Goal: Answer question/provide support

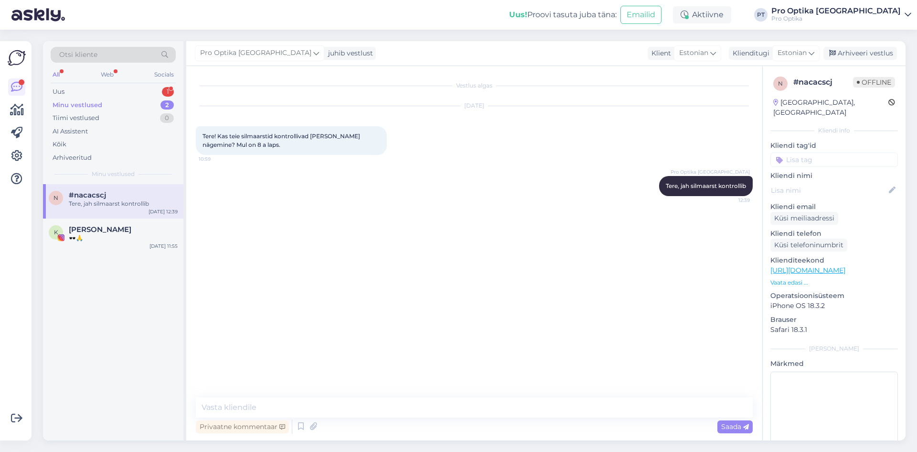
click at [99, 193] on span "#nacacscj" at bounding box center [87, 195] width 37 height 9
click at [166, 92] on div "1" at bounding box center [168, 92] width 12 height 10
click at [112, 206] on div "mul [PERSON_NAME] teile meil saata et küsida arvet,mis on [PERSON_NAME] aadress" at bounding box center [123, 207] width 109 height 17
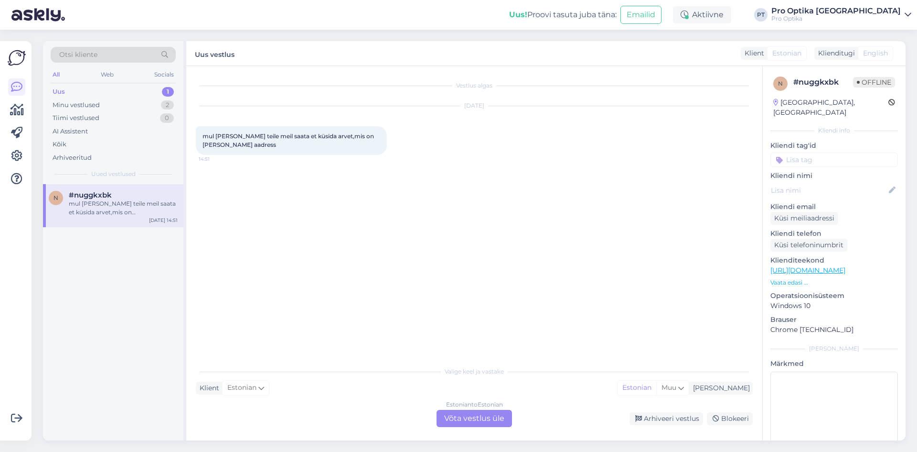
click at [471, 421] on div "Estonian to Estonian Võta vestlus üle" at bounding box center [474, 417] width 75 height 17
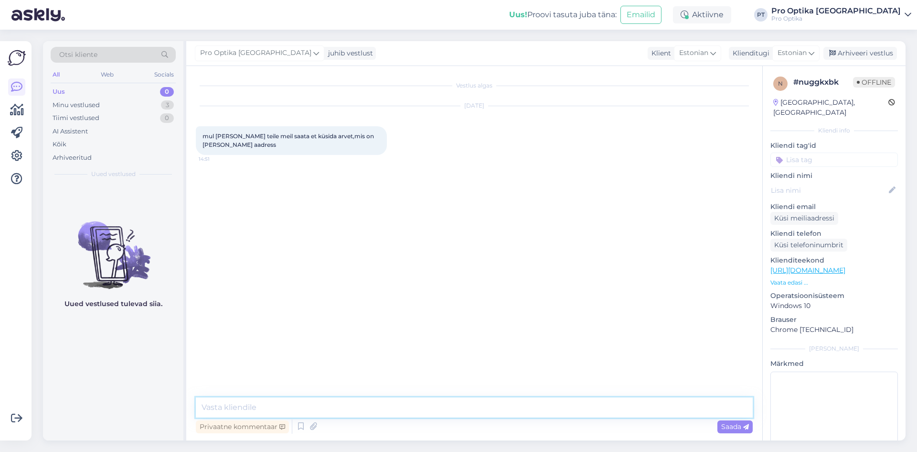
click at [286, 408] on textarea at bounding box center [474, 407] width 557 height 20
type textarea "Tere!"
type textarea "T"
type textarea "[EMAIL_ADDRESS][DOMAIN_NAME]"
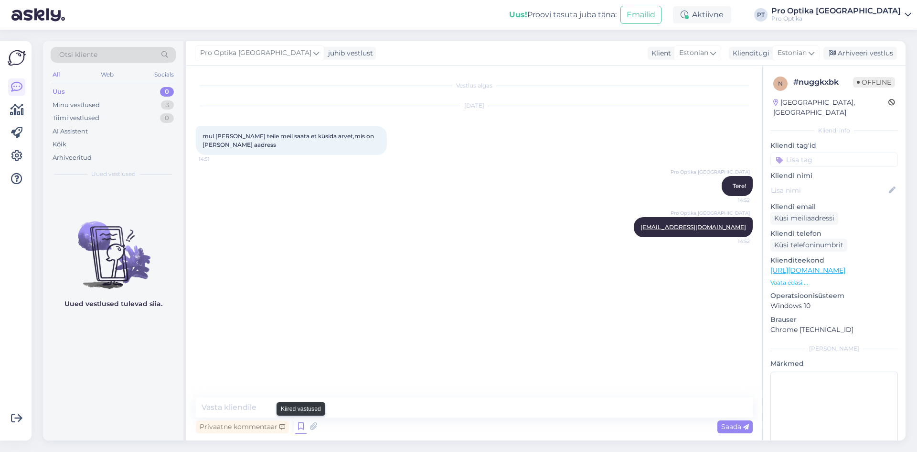
click at [301, 426] on icon at bounding box center [300, 426] width 11 height 14
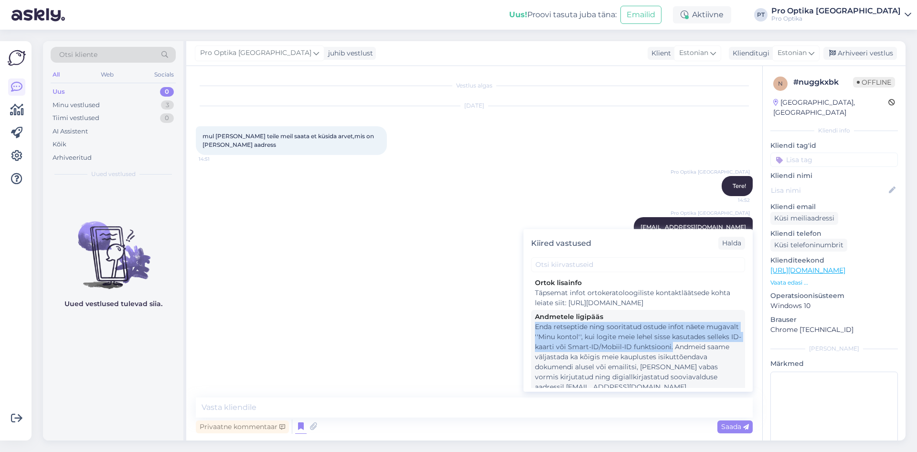
drag, startPoint x: 536, startPoint y: 333, endPoint x: 574, endPoint y: 367, distance: 51.1
click at [574, 367] on div "Enda retseptide ning sooritatud ostude infot näete mugavalt ''Minu kontol'', ku…" at bounding box center [638, 357] width 206 height 70
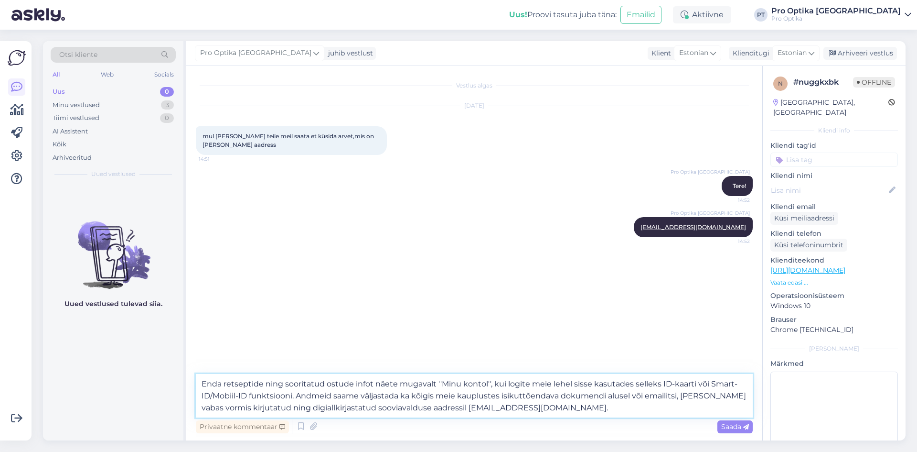
drag, startPoint x: 202, startPoint y: 381, endPoint x: 294, endPoint y: 396, distance: 93.4
click at [294, 396] on textarea "Enda retseptide ning sooritatud ostude infot näete mugavalt ''Minu kontol'', ku…" at bounding box center [474, 395] width 557 height 43
type textarea "Enda retseptide ning sooritatud ostude infot näete mugavalt ''Minu kontol'', ku…"
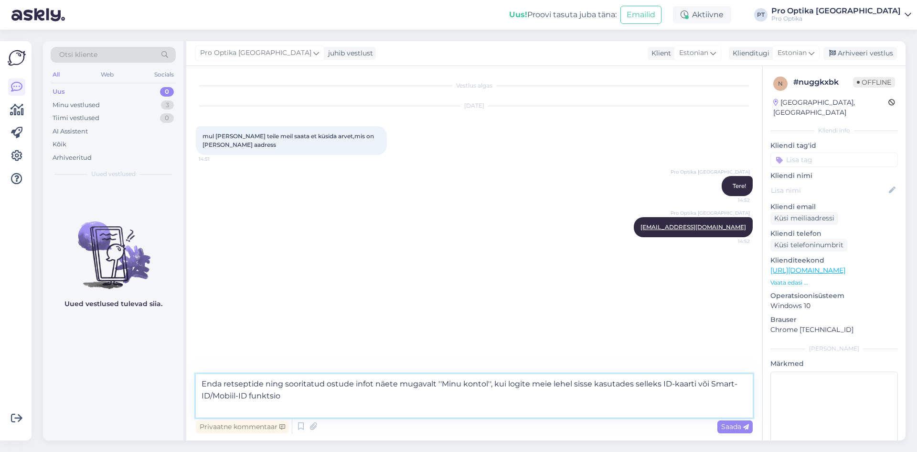
drag, startPoint x: 569, startPoint y: 406, endPoint x: 280, endPoint y: 392, distance: 289.9
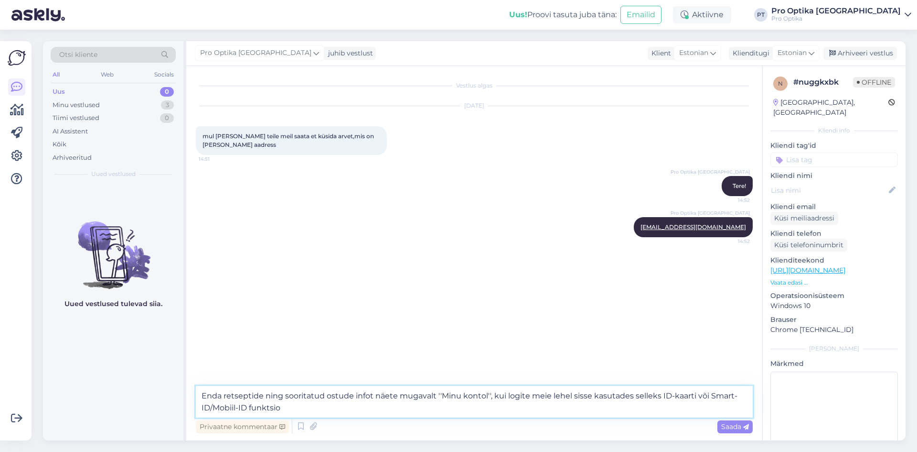
drag, startPoint x: 296, startPoint y: 406, endPoint x: 196, endPoint y: 394, distance: 100.2
click at [196, 394] on textarea "Enda retseptide ning sooritatud ostude infot näete mugavalt ''Minu kontol'', ku…" at bounding box center [474, 402] width 557 height 32
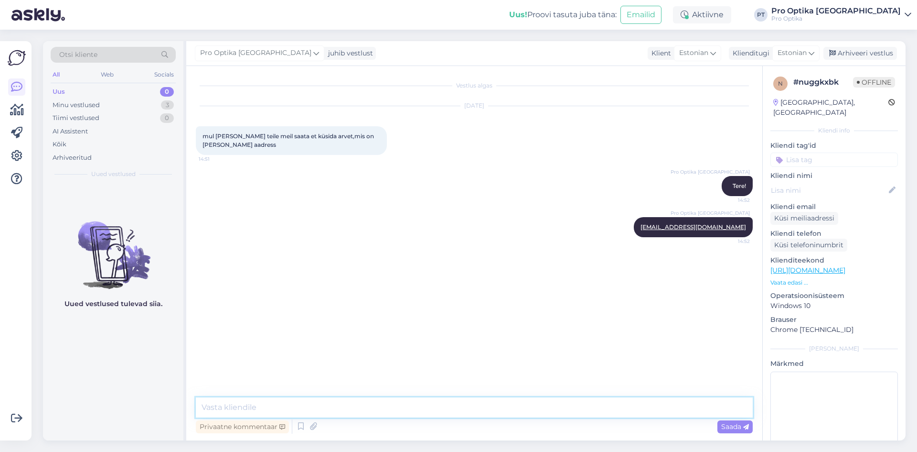
click at [283, 406] on textarea at bounding box center [474, 407] width 557 height 20
click at [298, 428] on icon at bounding box center [300, 426] width 11 height 14
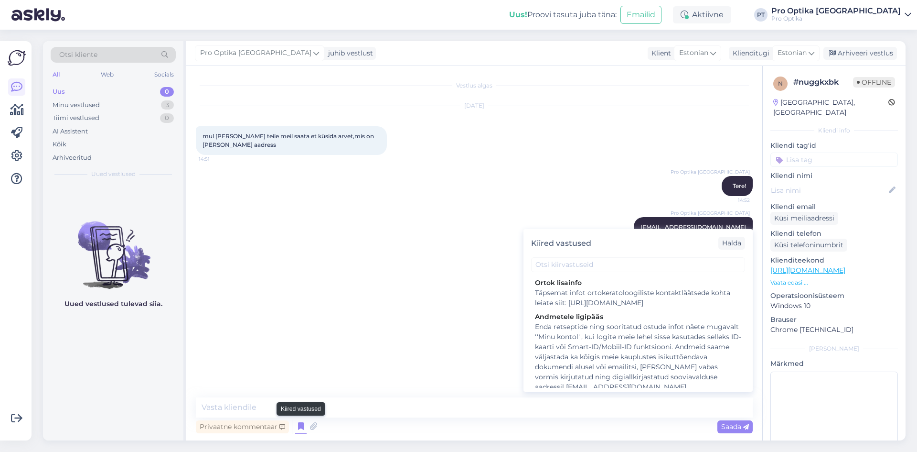
click at [298, 428] on icon at bounding box center [300, 426] width 11 height 14
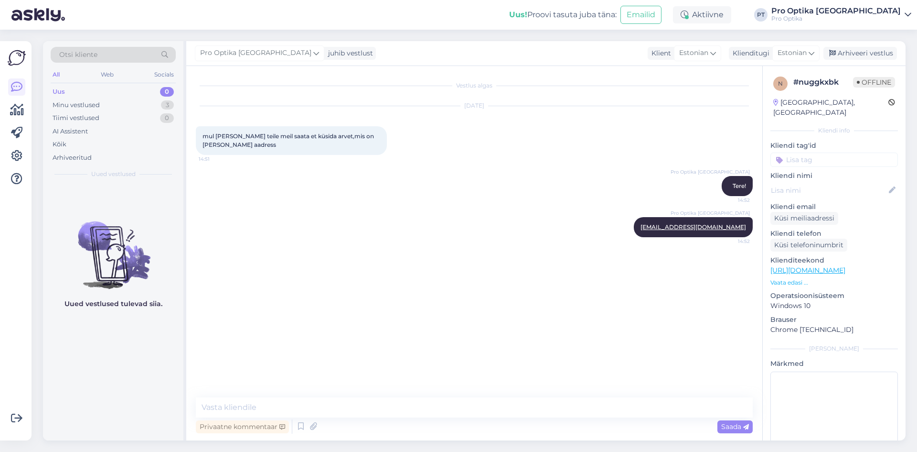
click at [854, 45] on div "Pro Optika [GEOGRAPHIC_DATA] juhib vestlust Klient [DEMOGRAPHIC_DATA] Klienditu…" at bounding box center [546, 53] width 720 height 25
click at [16, 63] on img at bounding box center [17, 58] width 18 height 18
click at [16, 84] on icon at bounding box center [16, 86] width 11 height 11
click at [76, 119] on div "Tiimi vestlused" at bounding box center [76, 118] width 47 height 10
click at [63, 156] on div "Arhiveeritud" at bounding box center [72, 158] width 39 height 10
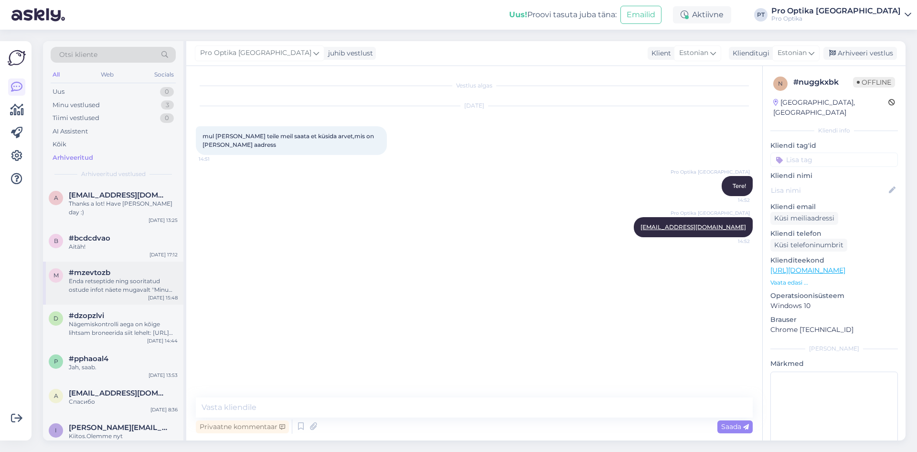
click at [104, 281] on div "Enda retseptide ning sooritatud ostude infot näete mugavalt ''Minu kontol'', ku…" at bounding box center [123, 285] width 109 height 17
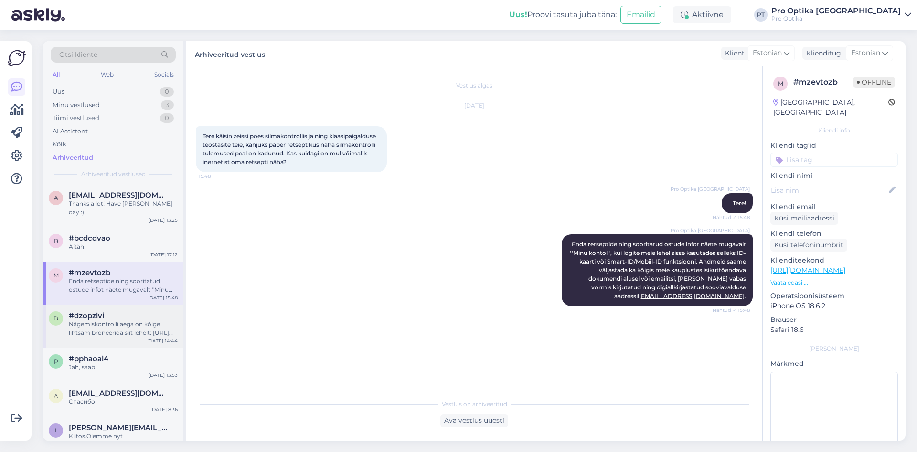
click at [122, 320] on div "Nägemiskontrolli aega on kõige lihtsam broneerida siit lehelt: [URL][DOMAIN_NAM…" at bounding box center [123, 328] width 109 height 17
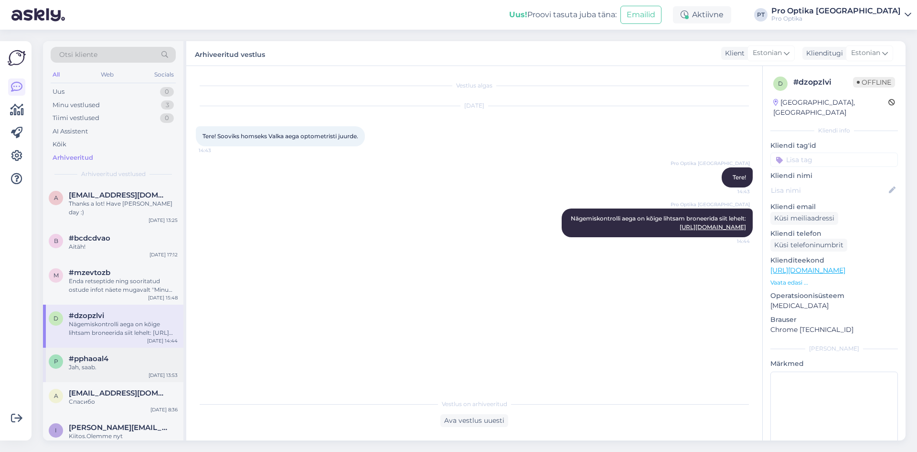
click at [143, 364] on div "p #pphaoal4 Jah, saab. [DATE] 13:53" at bounding box center [113, 364] width 140 height 34
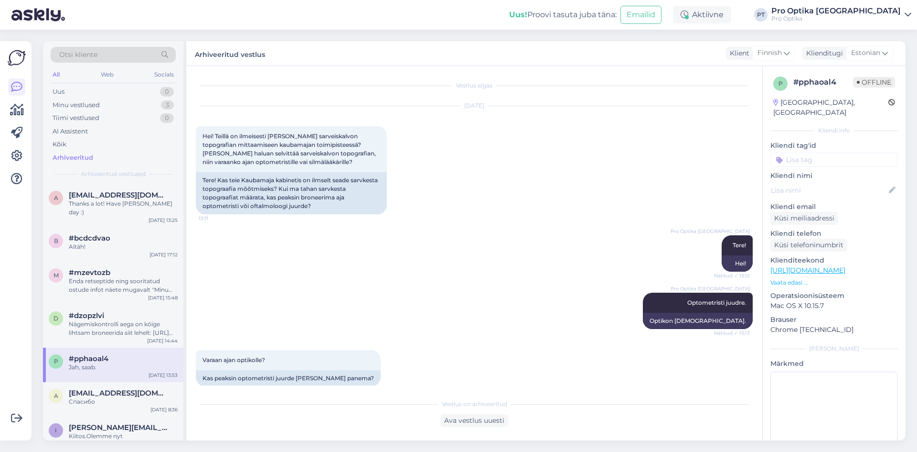
scroll to position [447, 0]
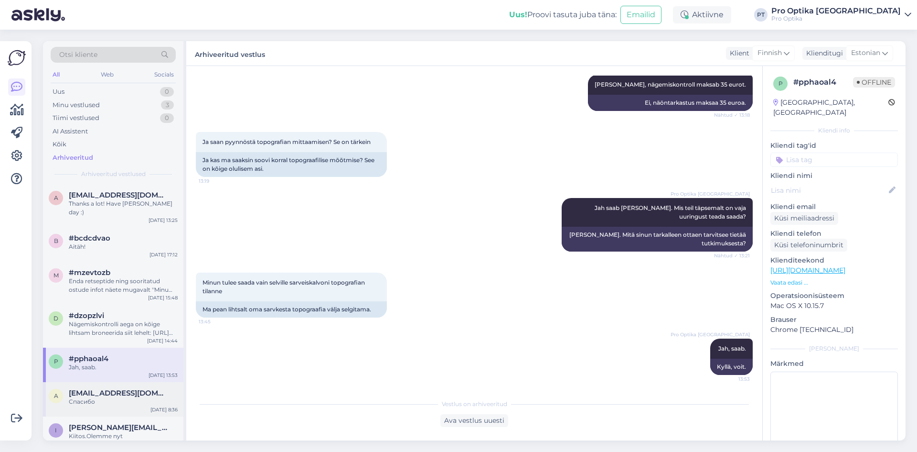
click at [143, 397] on div "Спасибо" at bounding box center [123, 401] width 109 height 9
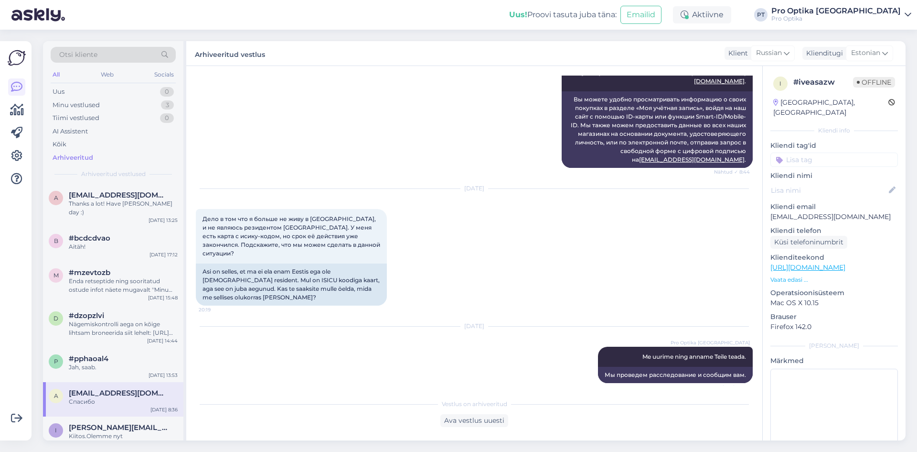
scroll to position [302, 0]
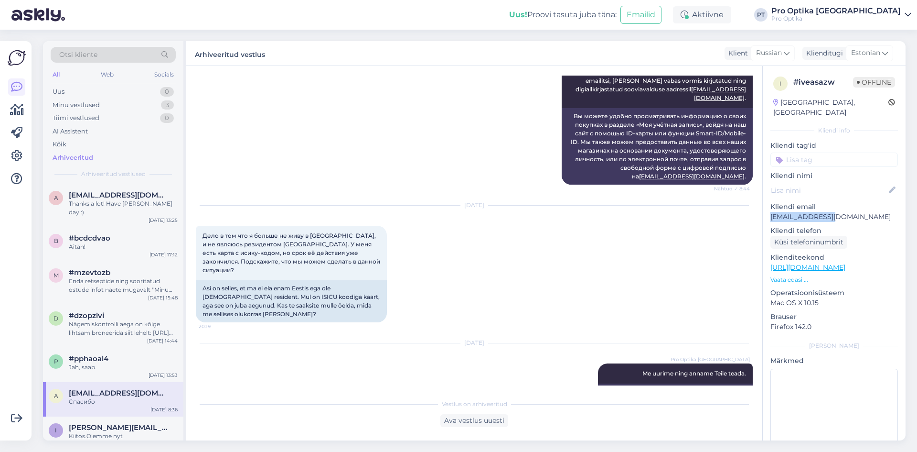
drag, startPoint x: 847, startPoint y: 207, endPoint x: 769, endPoint y: 206, distance: 77.4
click at [769, 206] on div "i # iveasazw Offline [GEOGRAPHIC_DATA], [GEOGRAPHIC_DATA] Kliendi info Kliendi …" at bounding box center [834, 267] width 143 height 403
copy p "[EMAIL_ADDRESS][DOMAIN_NAME]"
